Goal: Task Accomplishment & Management: Complete application form

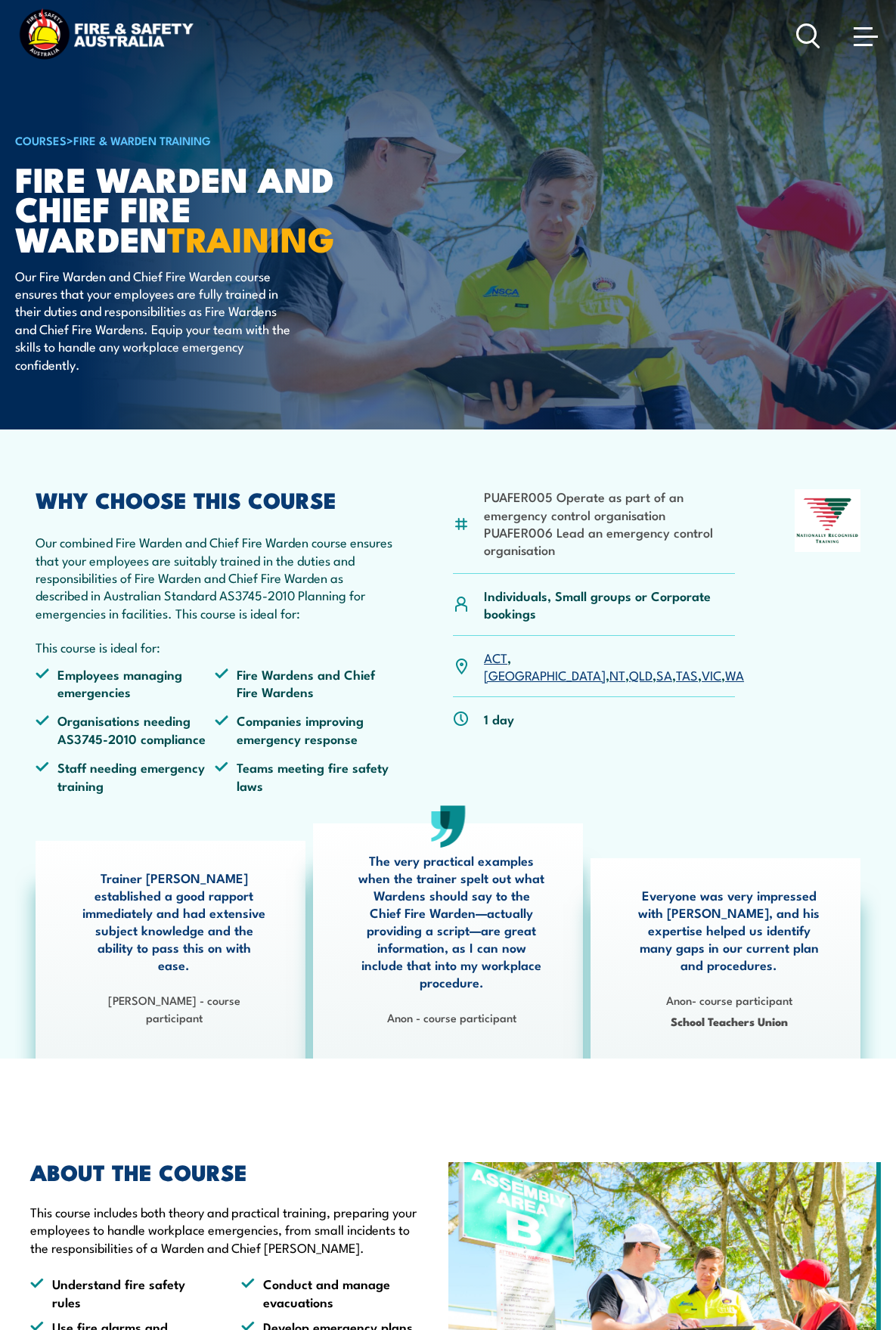
click at [100, 36] on img at bounding box center [106, 35] width 182 height 59
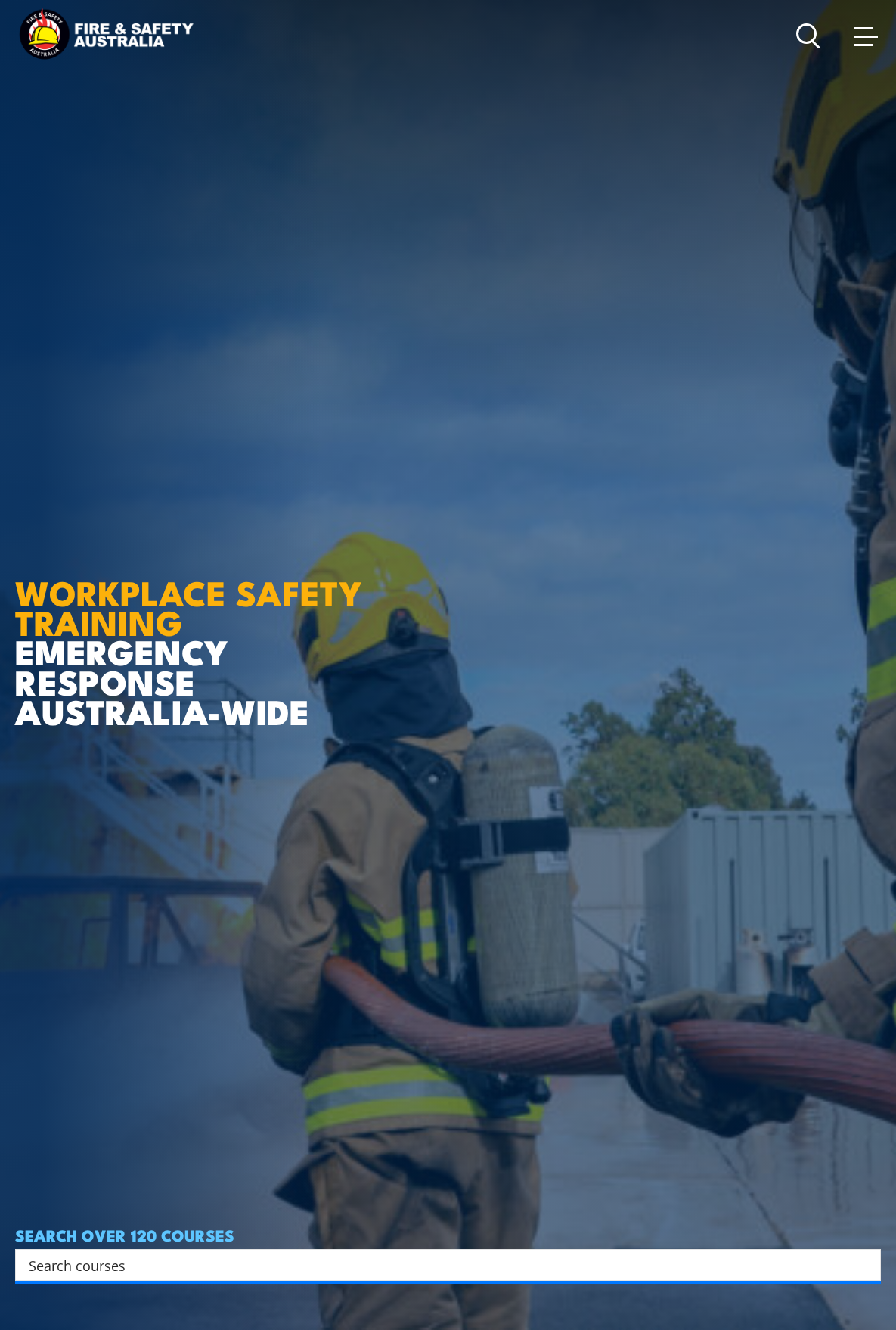
click at [812, 18] on div "Courses Course Calendar Emergency Response Services Services Overview Emergency…" at bounding box center [838, 35] width 85 height 59
click at [806, 33] on icon at bounding box center [808, 35] width 24 height 25
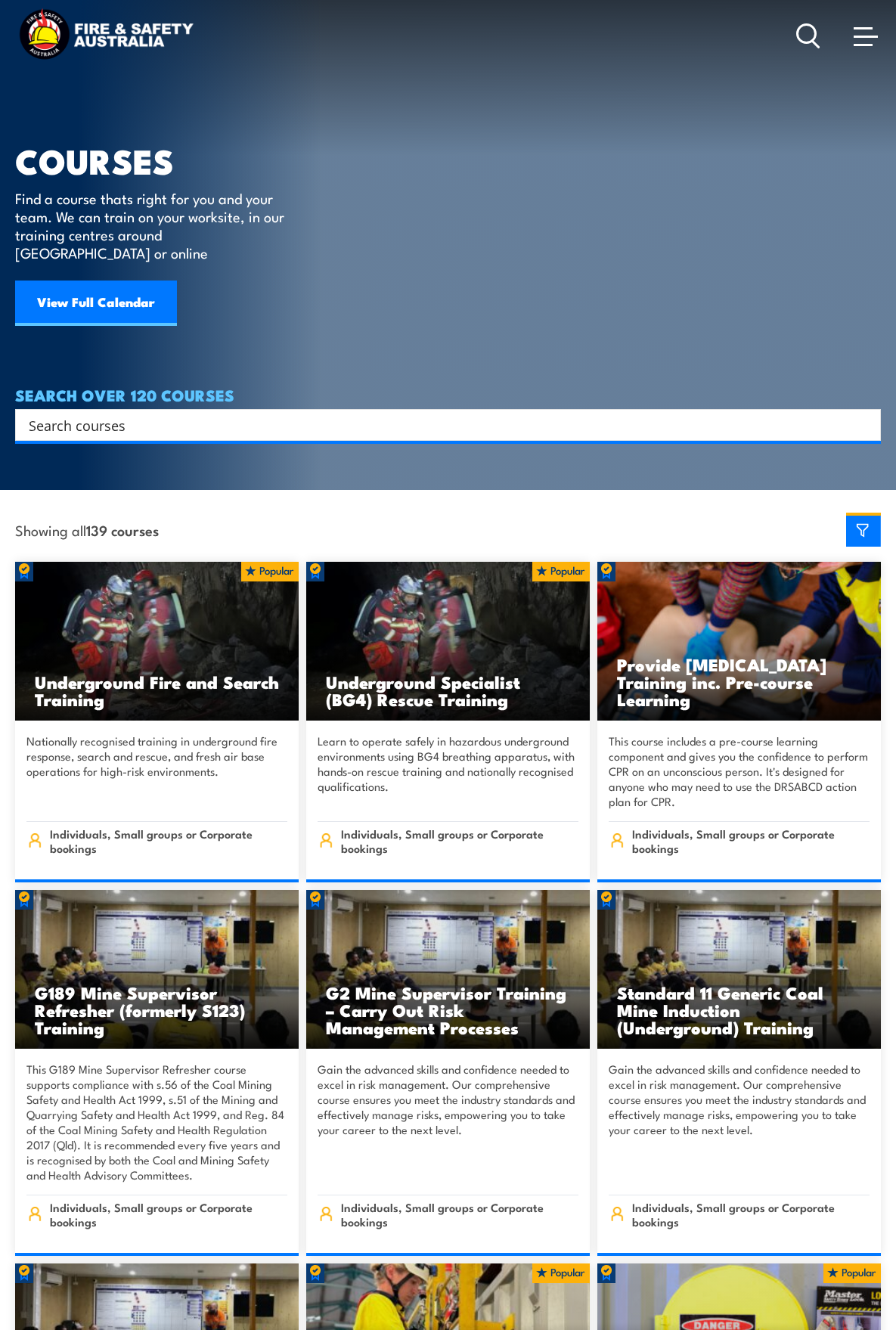
click at [82, 413] on input "Search input" at bounding box center [438, 424] width 818 height 22
type input "lock"
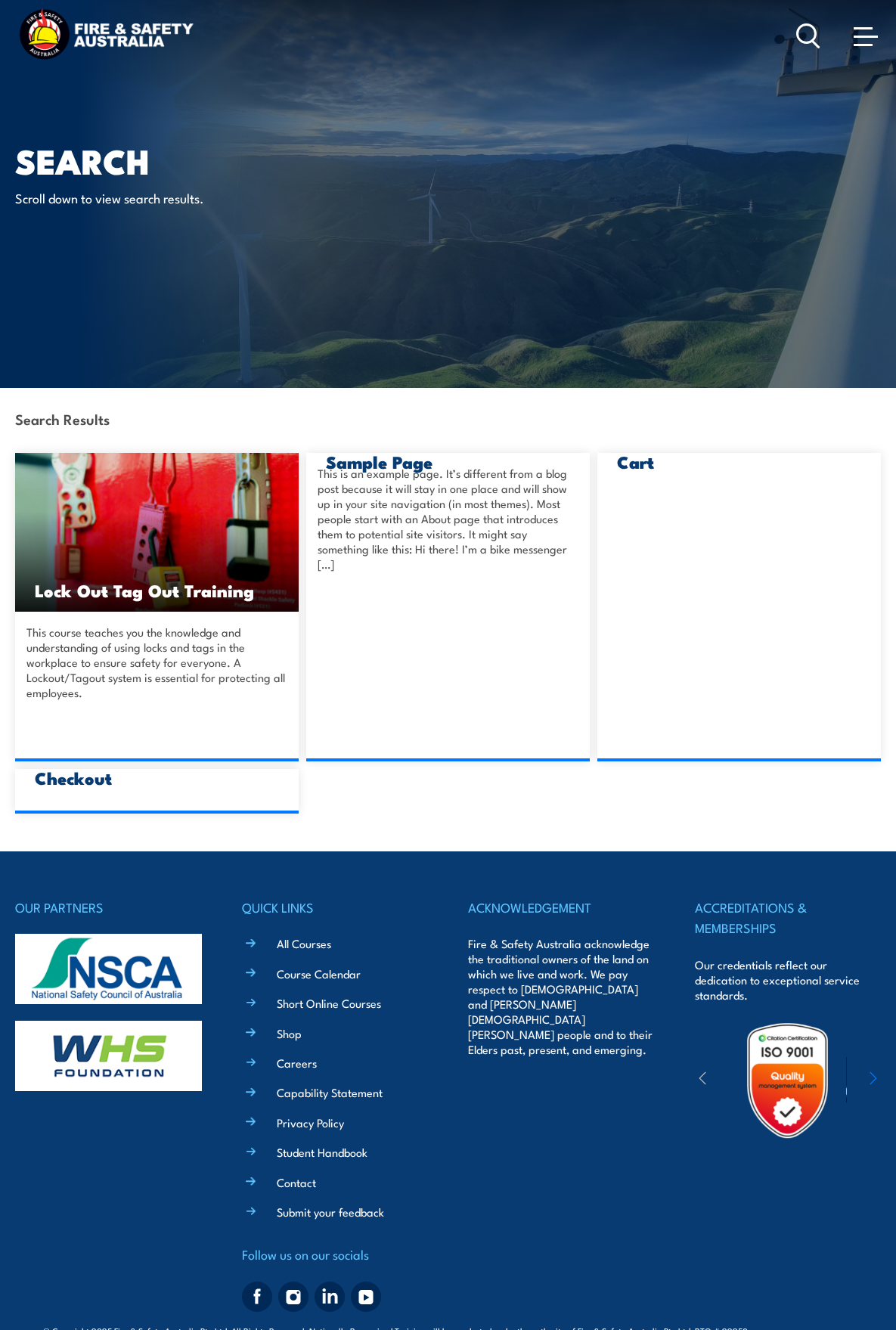
click at [145, 574] on img at bounding box center [157, 532] width 284 height 158
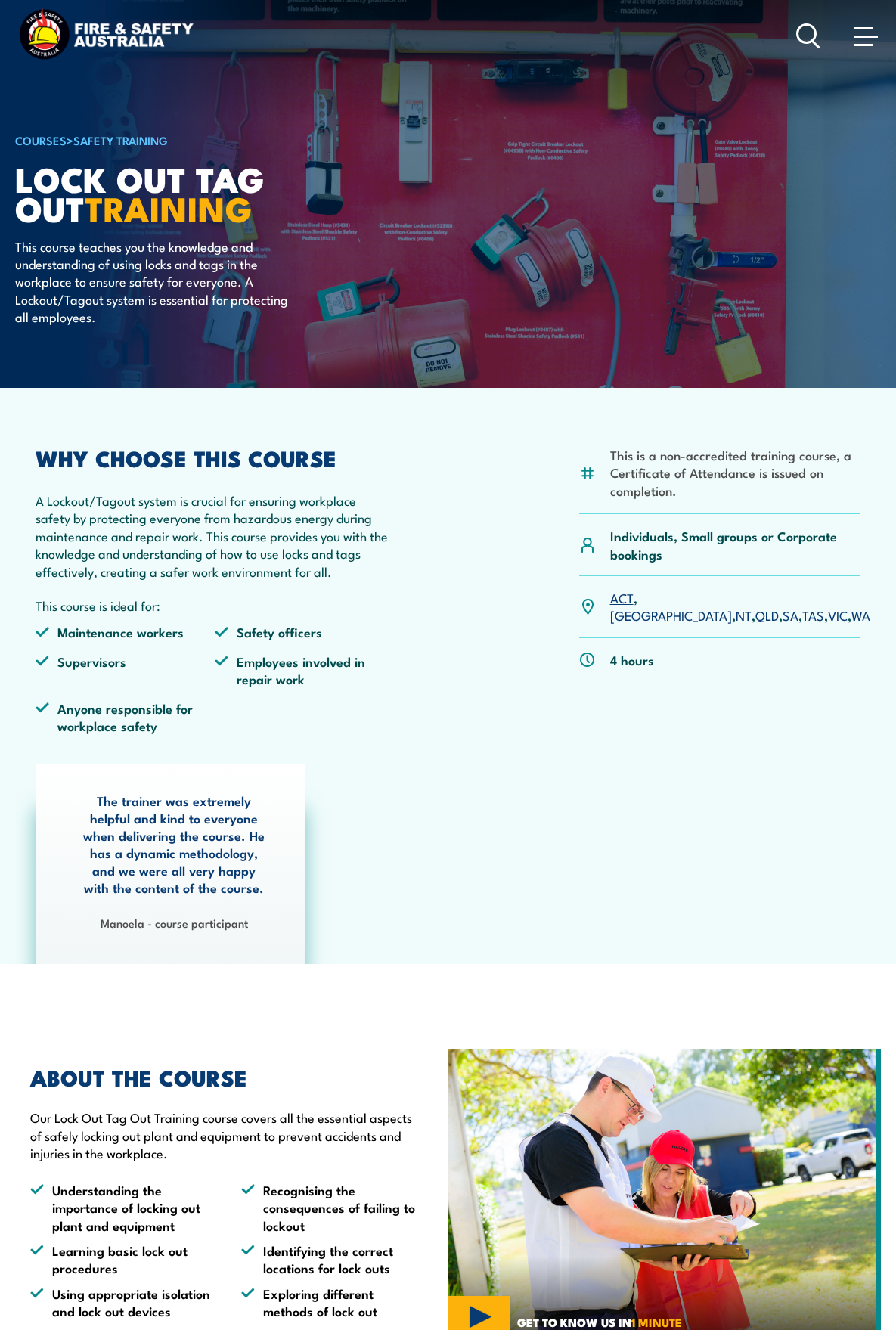
click at [399, 823] on div "The trainer was extremely helpful and kind to everyone when delivering the cour…" at bounding box center [447, 863] width 832 height 200
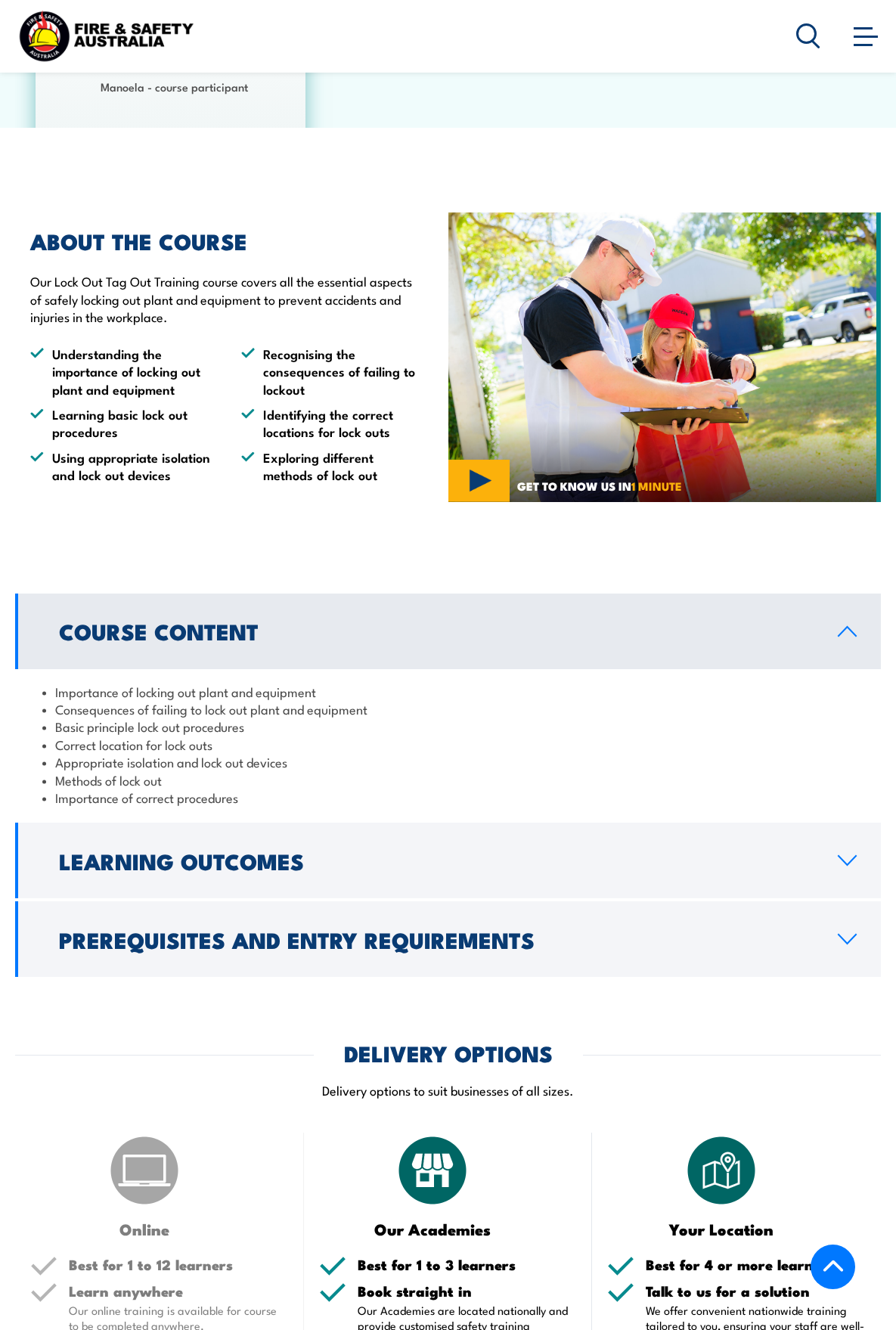
scroll to position [983, 0]
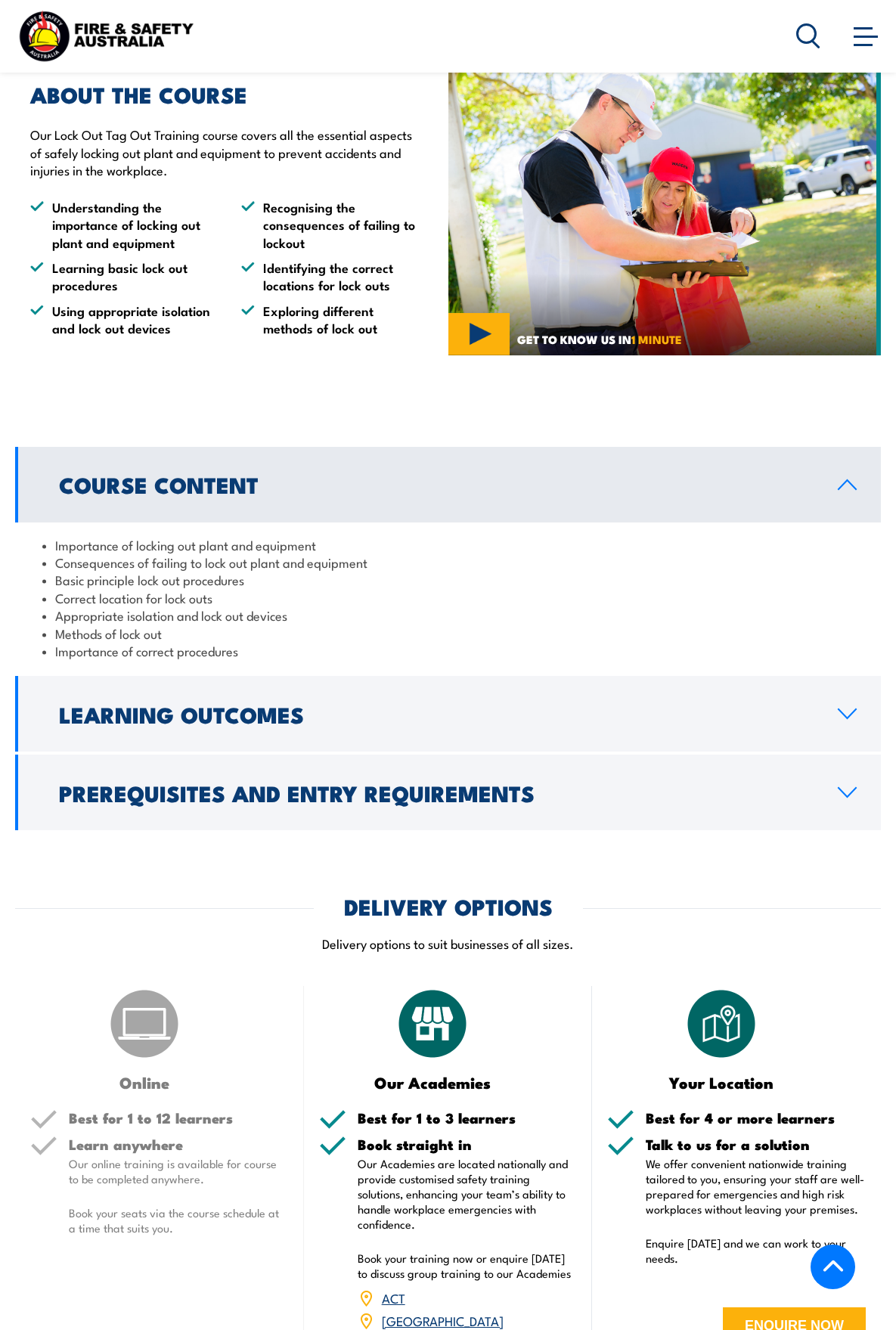
click at [845, 711] on icon at bounding box center [846, 714] width 21 height 12
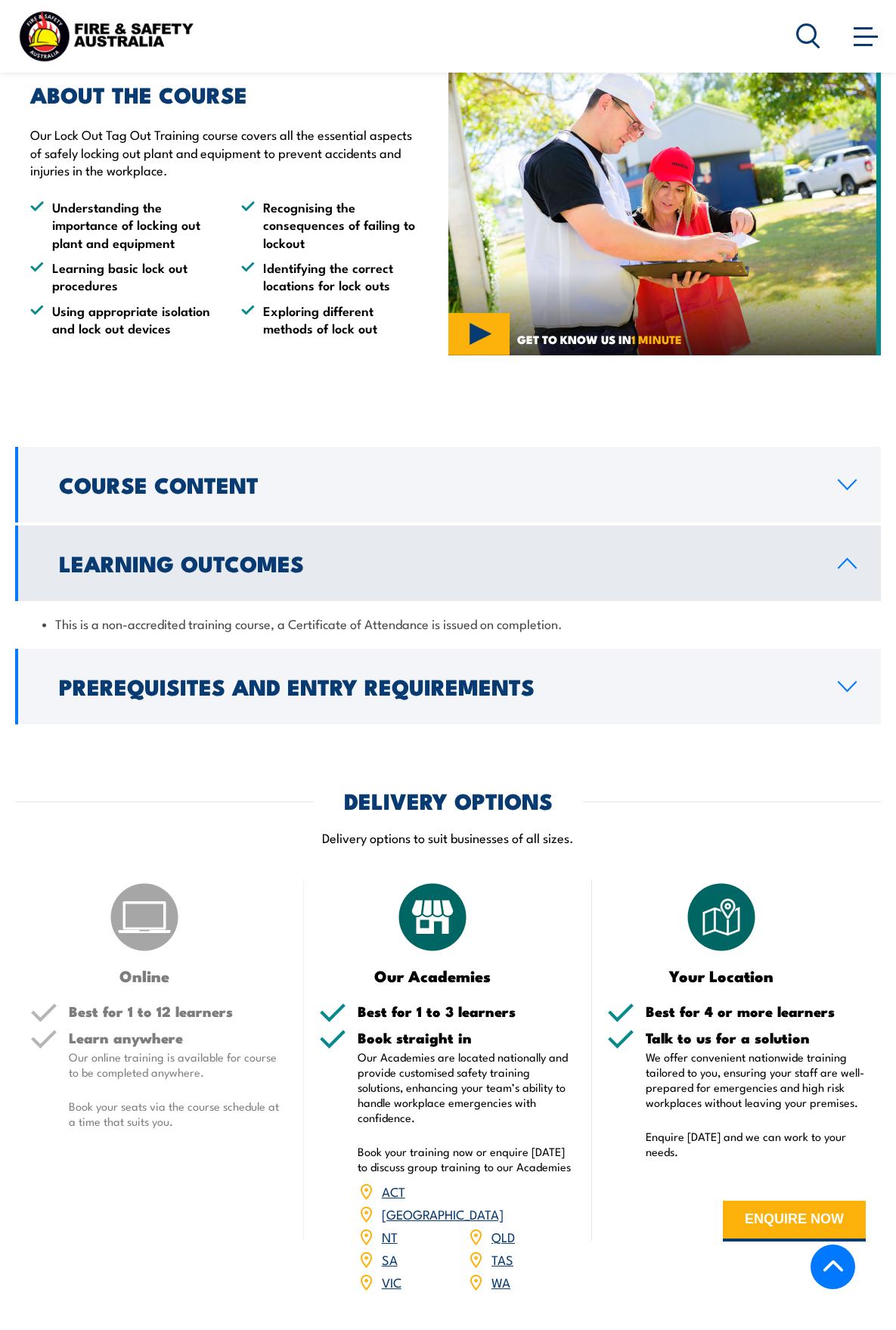
click at [846, 686] on icon at bounding box center [846, 686] width 21 height 12
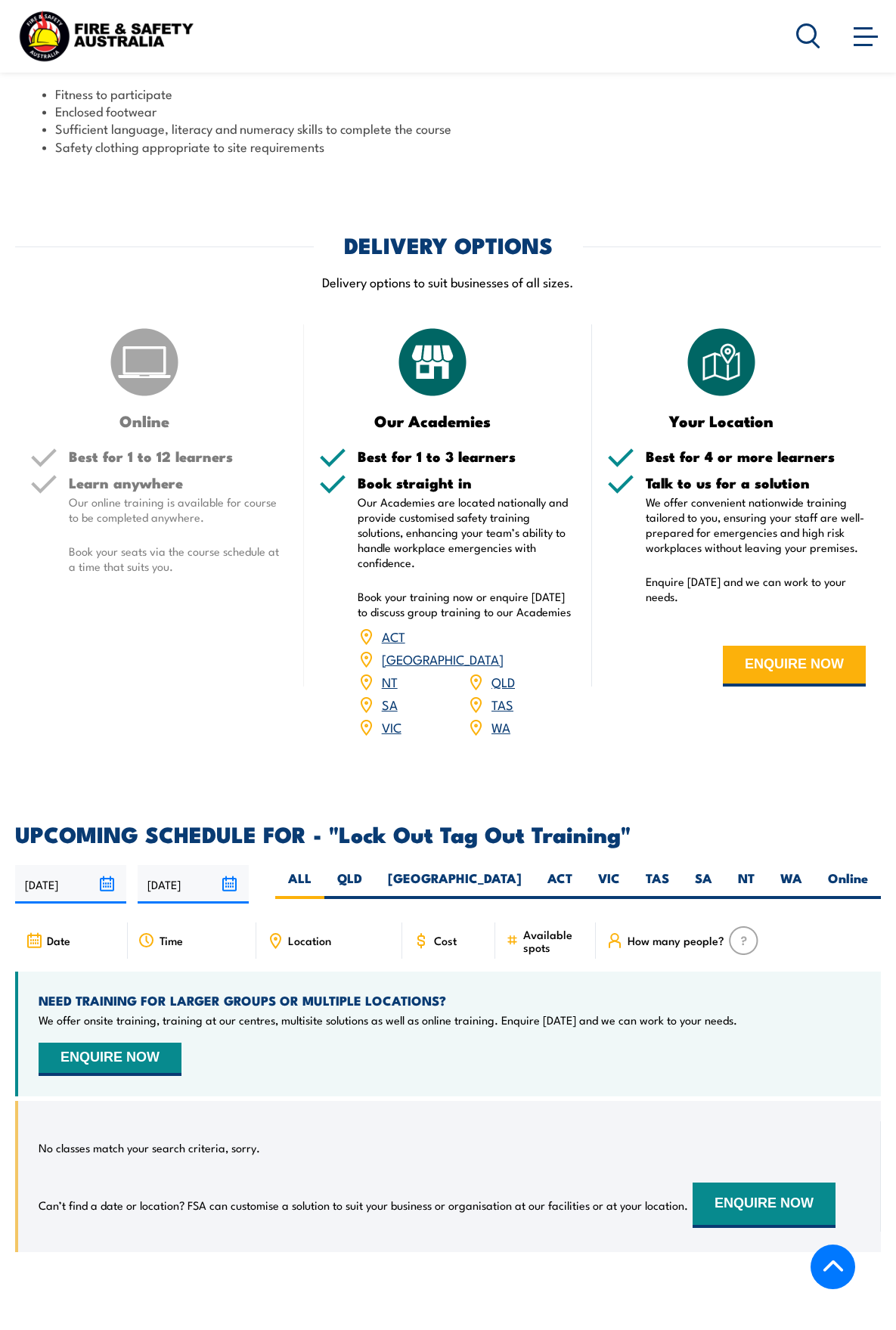
scroll to position [1663, 0]
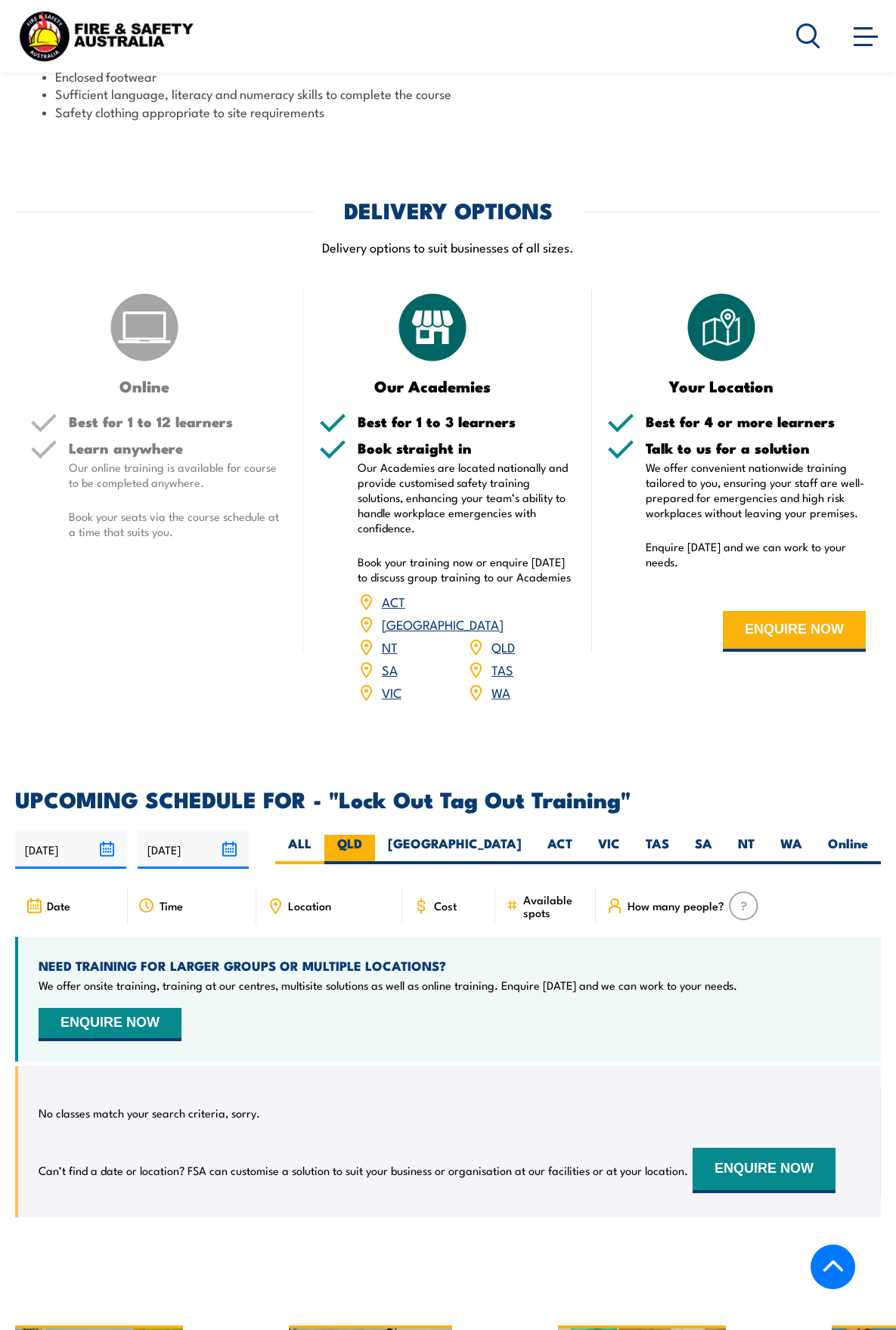
click at [375, 834] on label "QLD" at bounding box center [349, 849] width 50 height 30
click at [372, 834] on input "QLD" at bounding box center [367, 839] width 10 height 10
radio input "true"
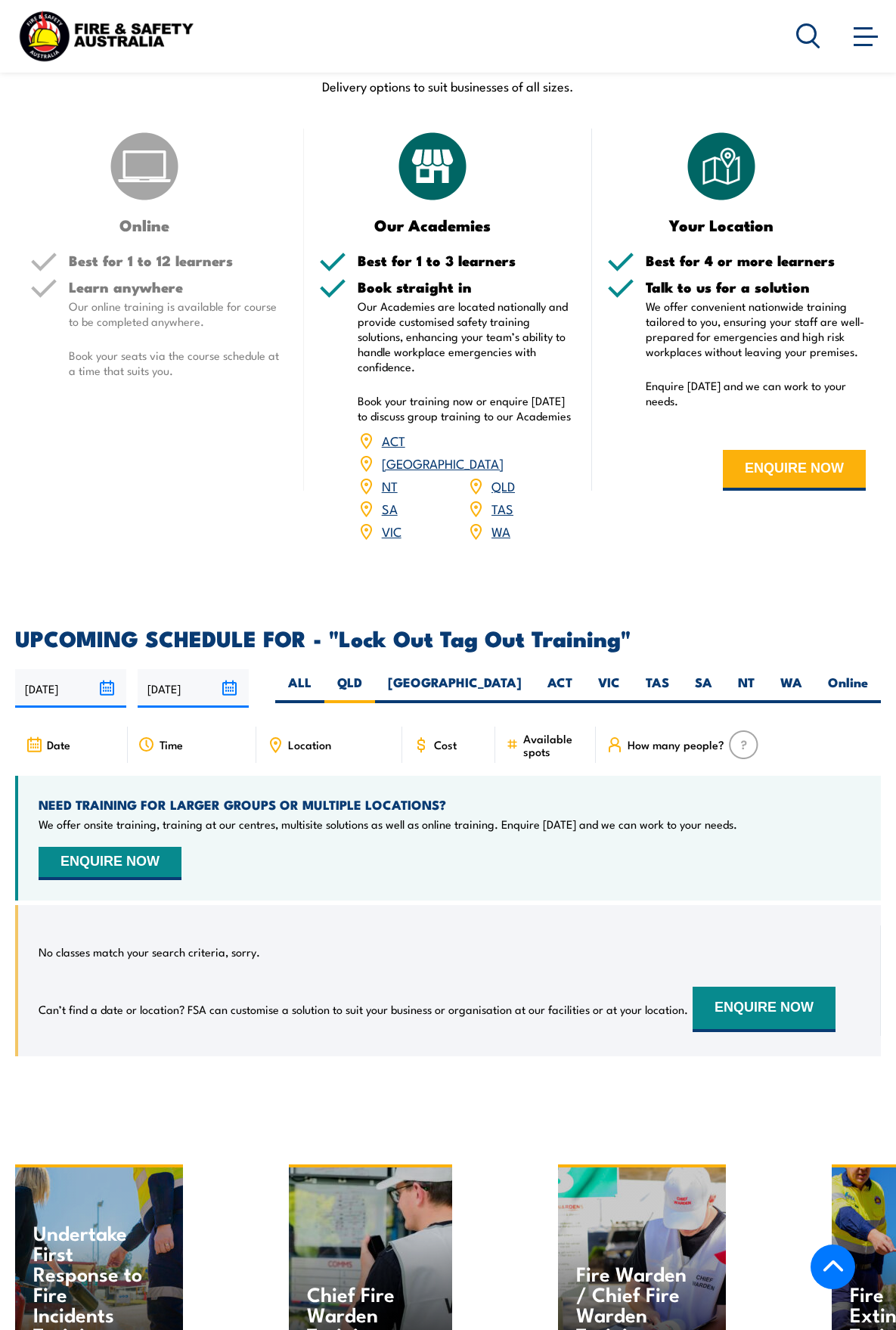
scroll to position [1916, 0]
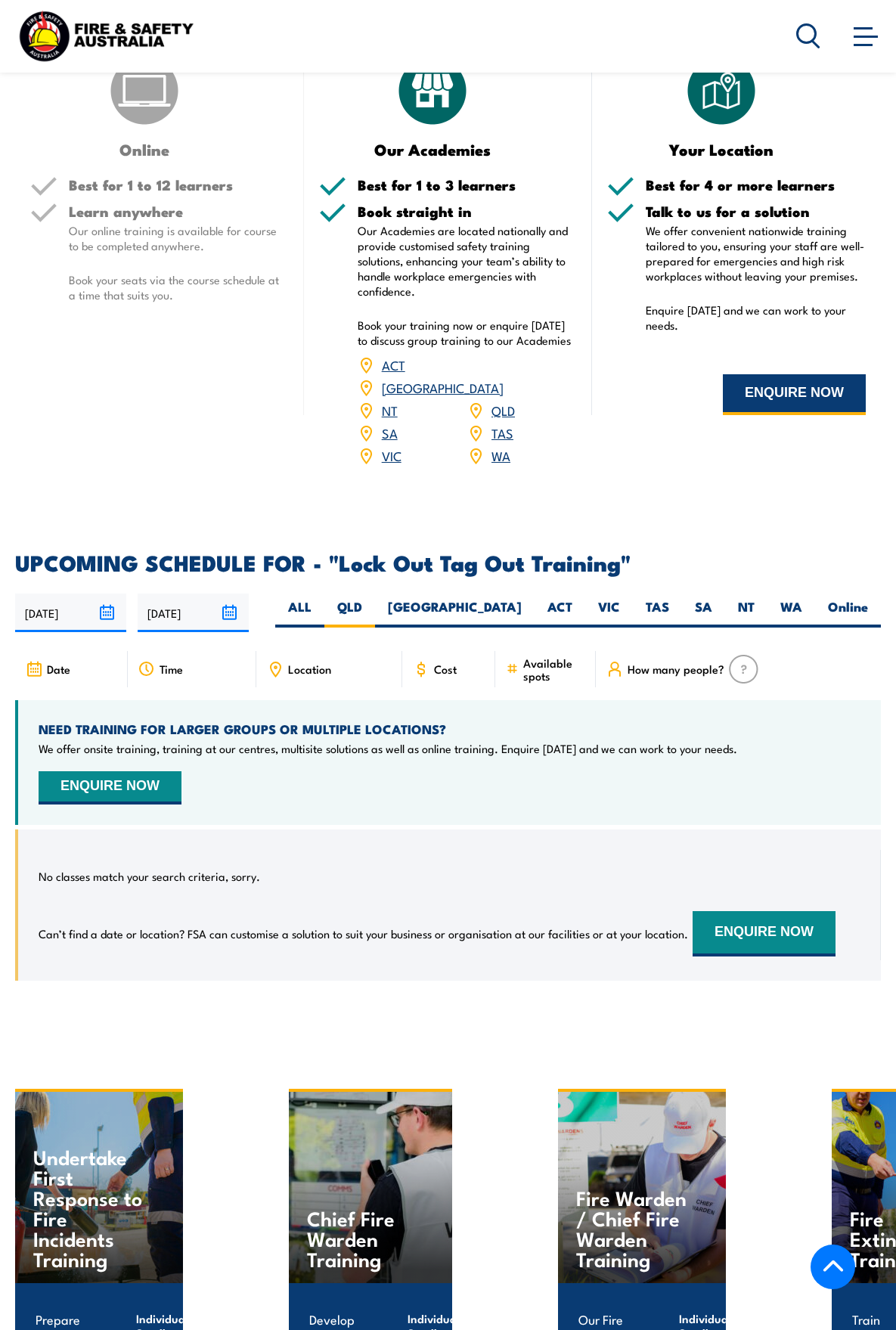
click at [800, 384] on button "ENQUIRE NOW" at bounding box center [794, 394] width 143 height 40
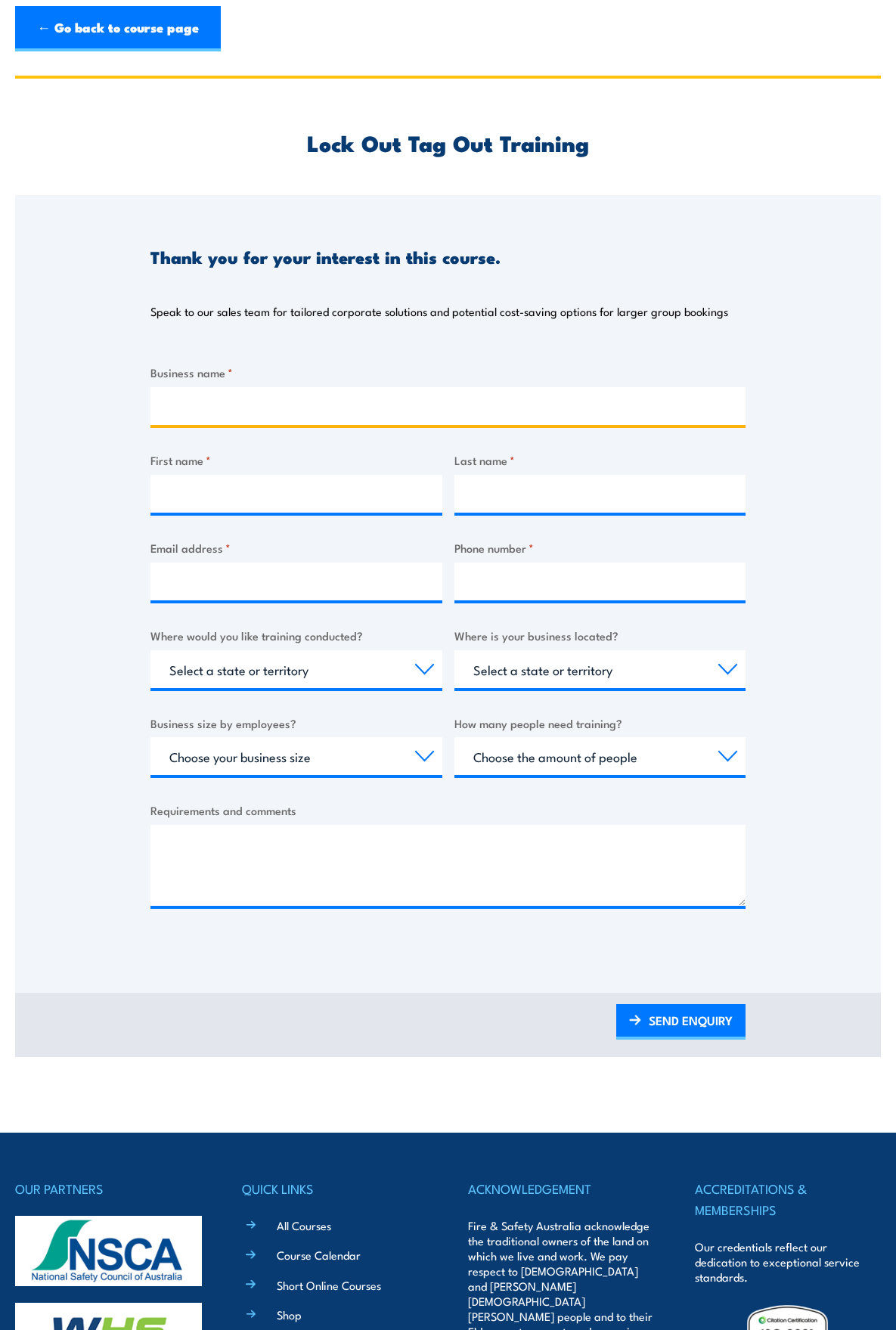
click at [247, 413] on input "Business name *" at bounding box center [447, 406] width 595 height 38
type input "NEXTDC"
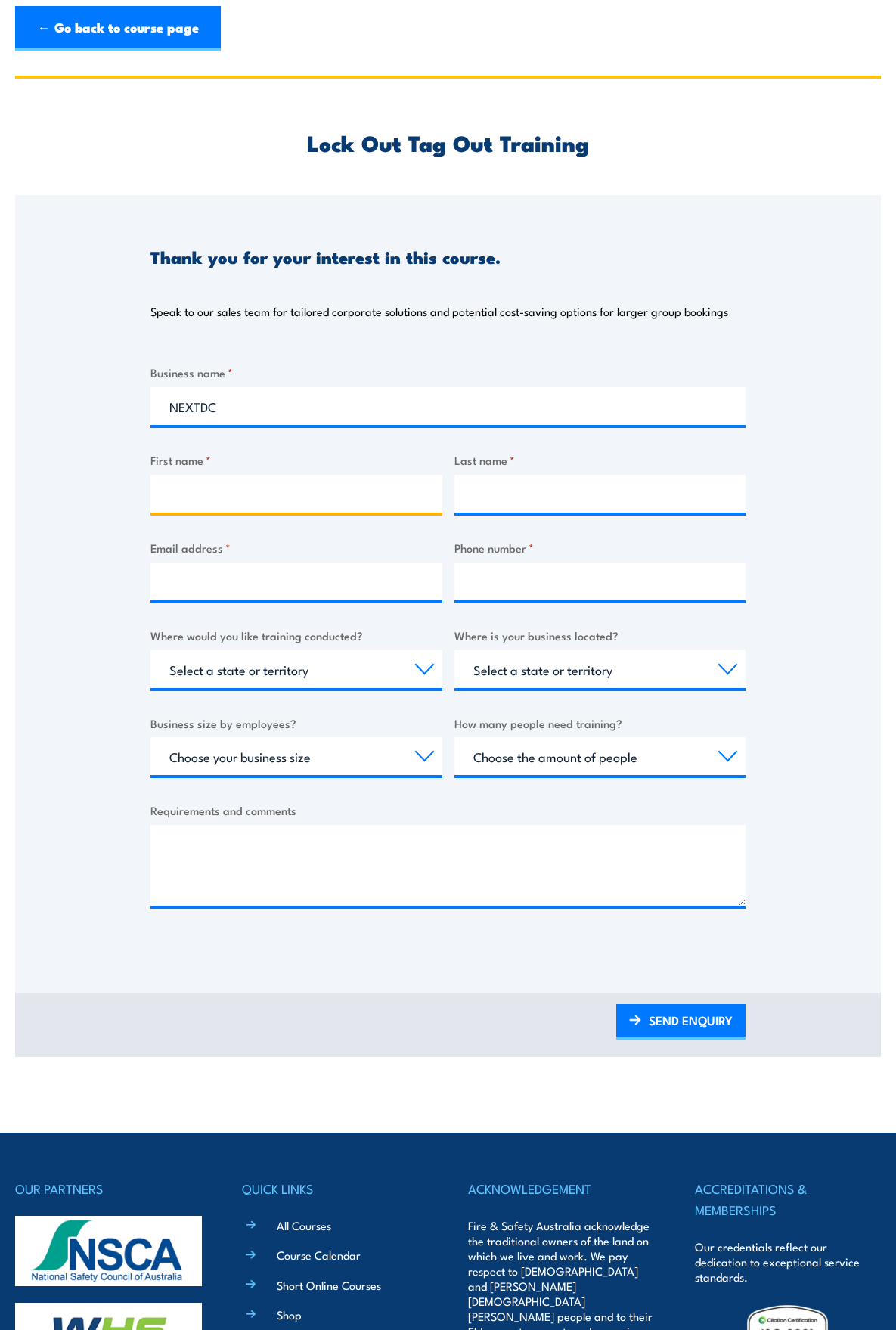
type input "Richard"
type input "Gooding"
type input "richard.gooding@nextdc.com"
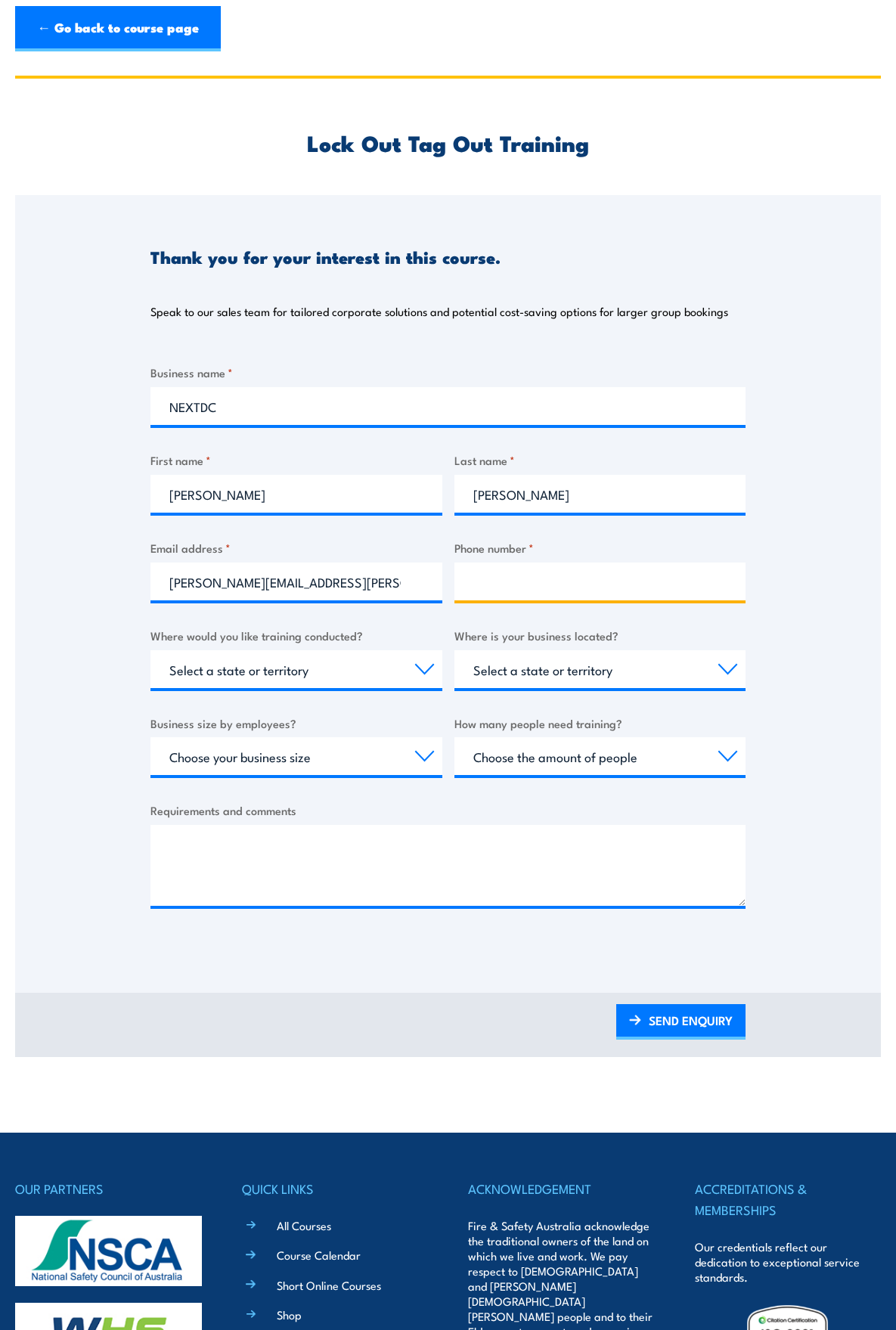
type input "0447306631"
select select "QLD"
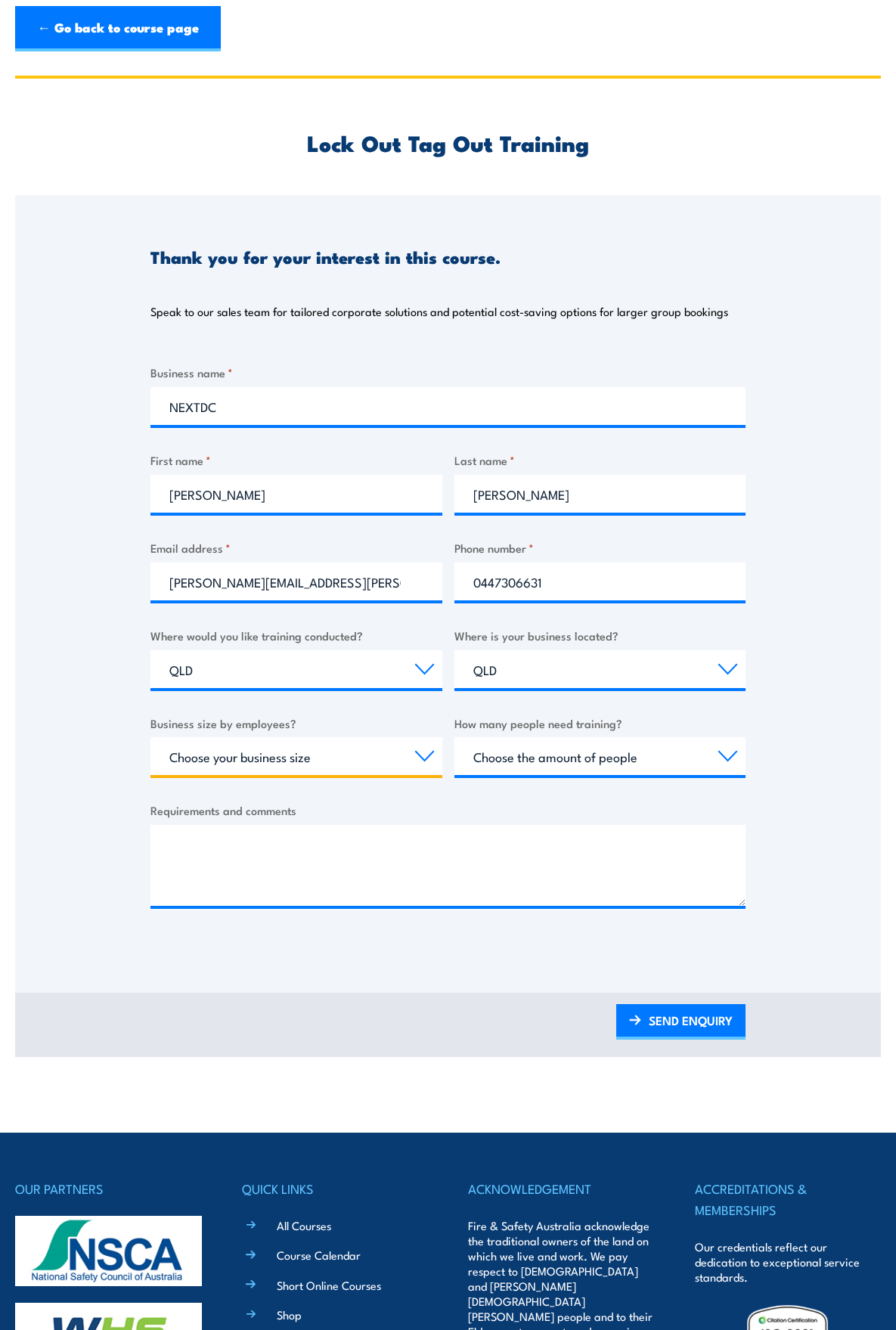
click at [252, 759] on select "Choose your business size 1 to 19 20 to 199 200+" at bounding box center [296, 756] width 292 height 38
select select "200+"
click at [150, 737] on select "Choose your business size 1 to 19 20 to 199 200+" at bounding box center [296, 756] width 292 height 38
click at [507, 757] on select "Choose the amount of people 1 to 4 5 to 19 20+" at bounding box center [601, 756] width 292 height 38
select select "5 to 19"
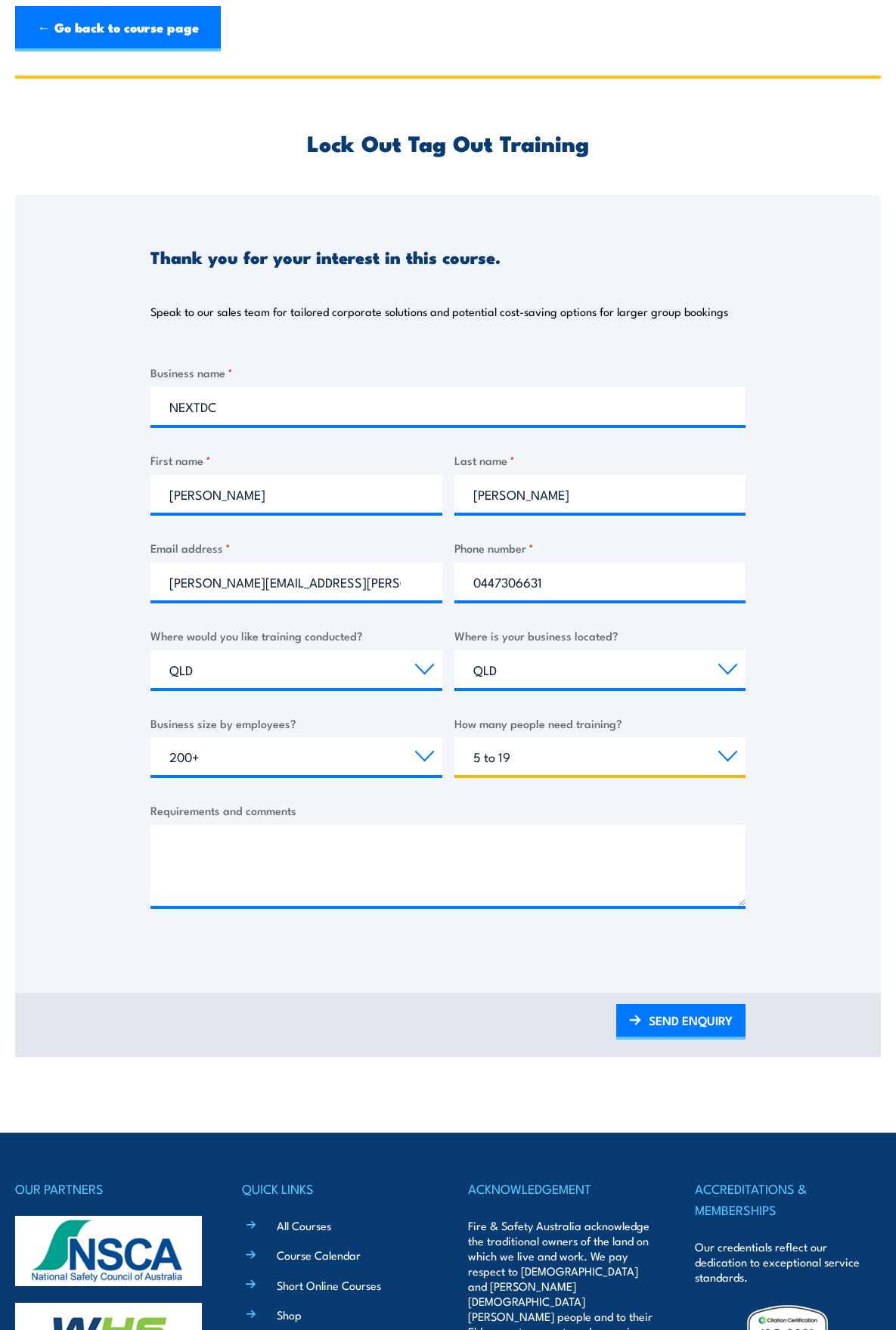
click at [455, 737] on select "Choose the amount of people 1 to 4 5 to 19 20+" at bounding box center [601, 756] width 292 height 38
click at [223, 850] on textarea "Requirements and comments" at bounding box center [447, 865] width 595 height 81
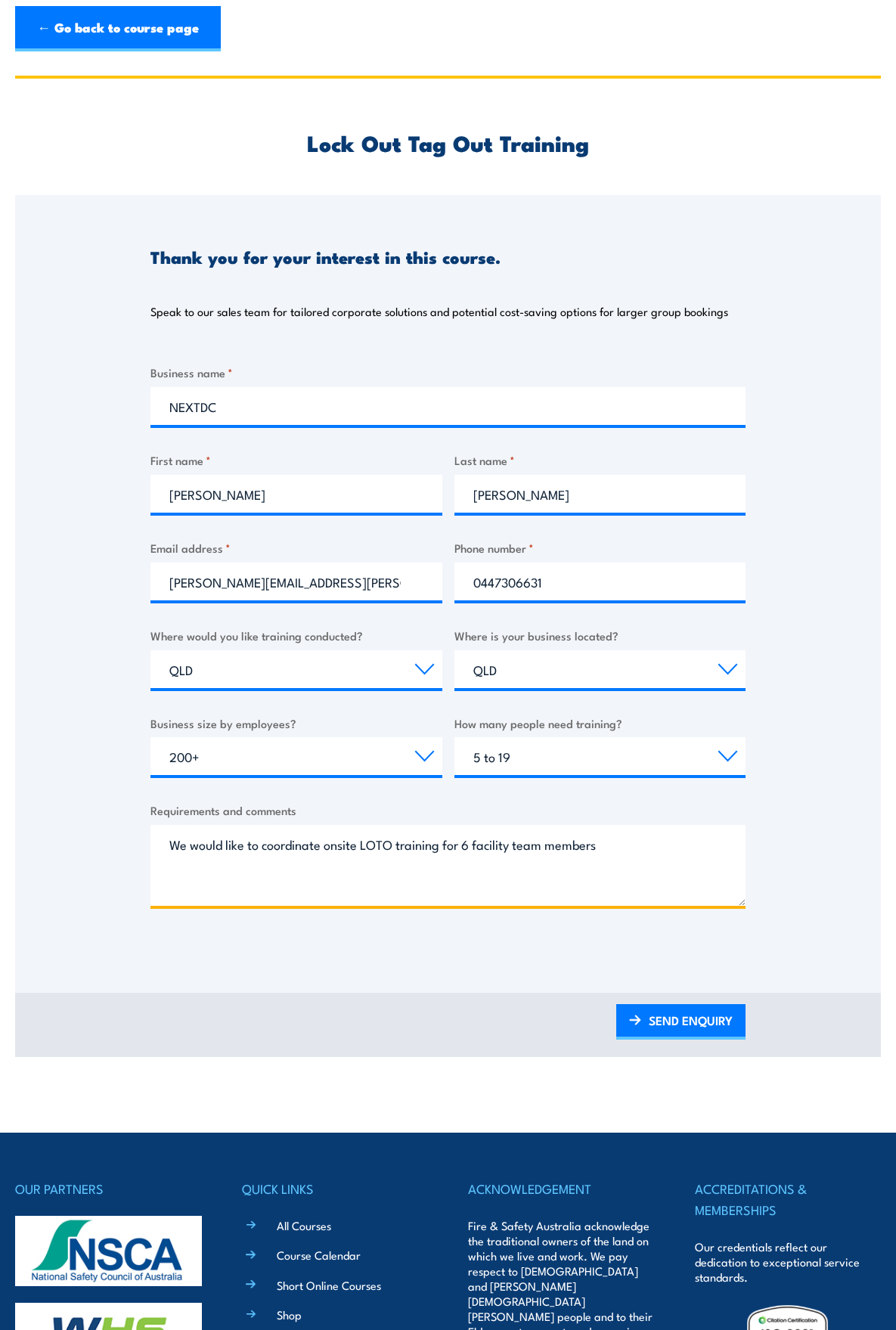
click at [602, 846] on textarea "We would like to coordinate onsite LOTO training for 6 facility team members" at bounding box center [447, 865] width 595 height 81
click at [181, 849] on textarea "We would like to coordinate onsite LOTO training for 6 facility team members. A…" at bounding box center [447, 865] width 595 height 81
type textarea "I would like to coordinate onsite LOTO training for 6 facility team members. Ad…"
click at [686, 1021] on link "SEND ENQUIRY" at bounding box center [681, 1021] width 130 height 35
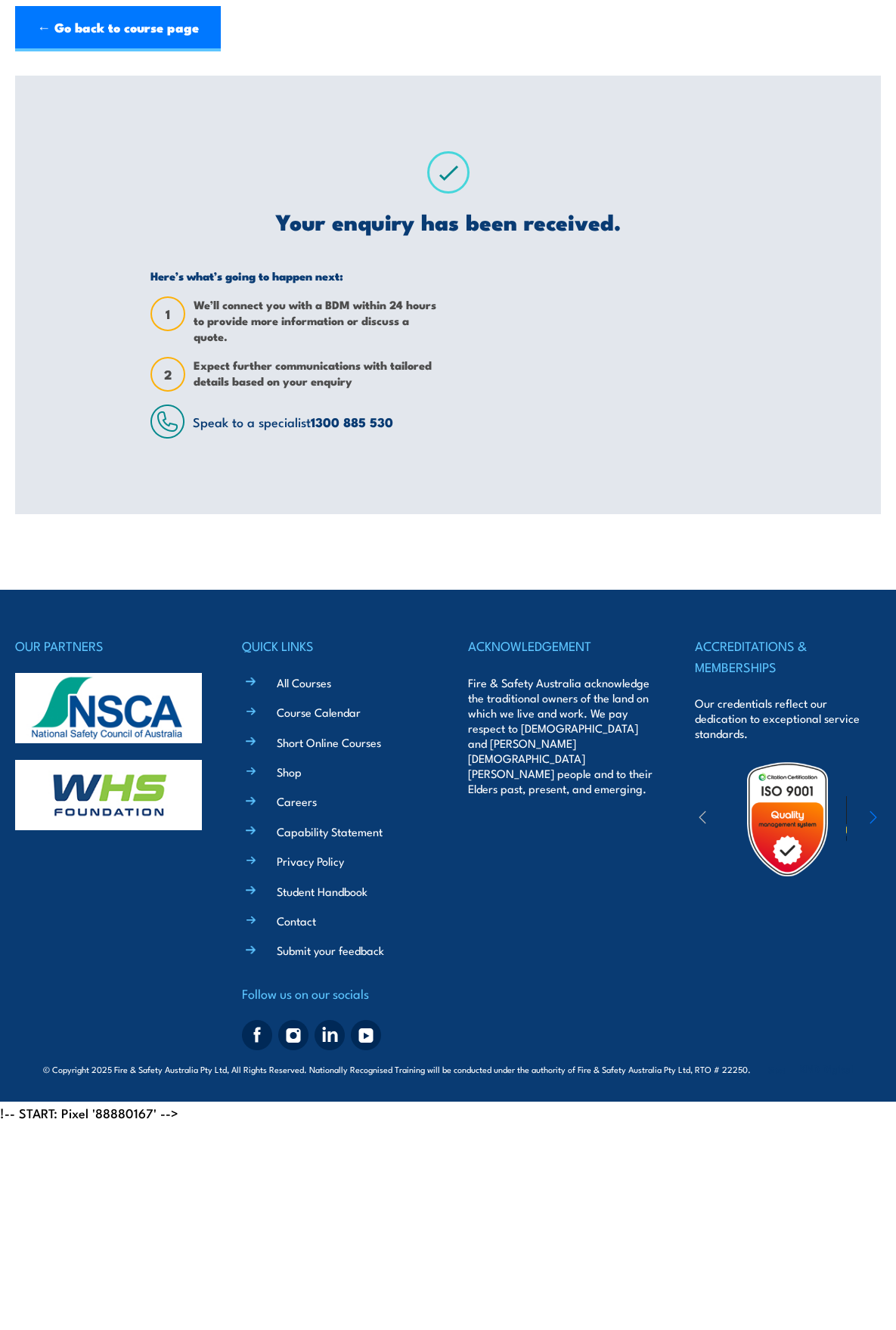
click at [128, 28] on link "← Go back to course page" at bounding box center [117, 28] width 205 height 45
